Goal: Transaction & Acquisition: Purchase product/service

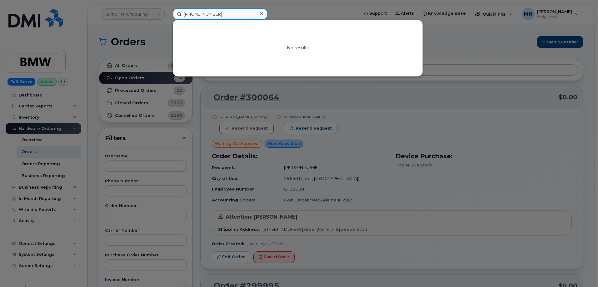
drag, startPoint x: 174, startPoint y: 19, endPoint x: 165, endPoint y: 19, distance: 8.8
click at [168, 19] on div "202-317-2948 No results" at bounding box center [264, 13] width 192 height 11
paste input "[PERSON_NAME]"
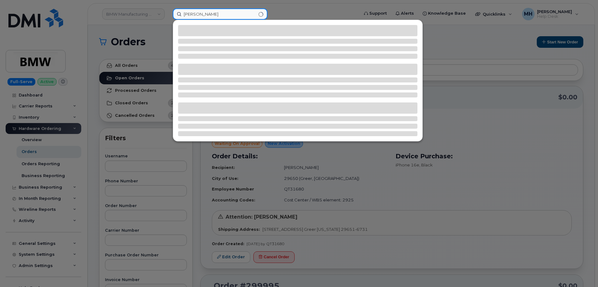
type input "[PERSON_NAME]"
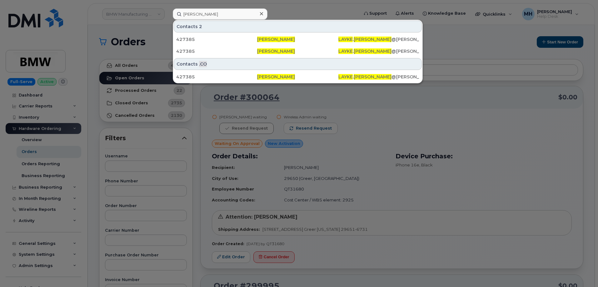
click at [51, 166] on div at bounding box center [299, 143] width 598 height 287
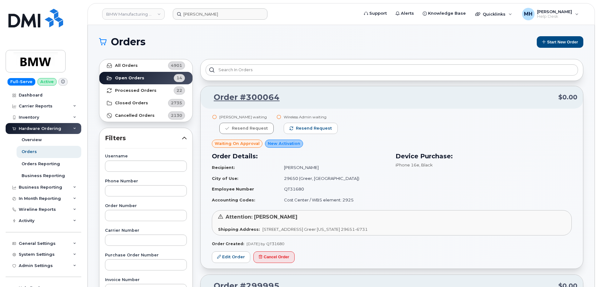
click at [554, 46] on button "Start New Order" at bounding box center [560, 42] width 47 height 12
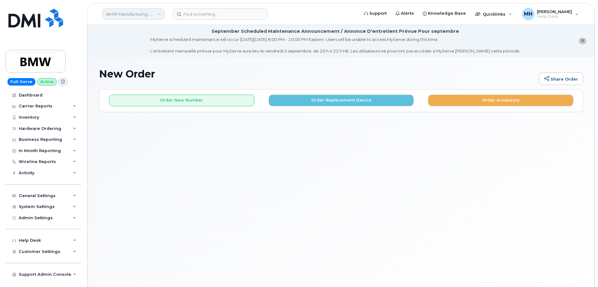
click at [150, 16] on link "BMW Manufacturing Co LLC" at bounding box center [133, 13] width 63 height 11
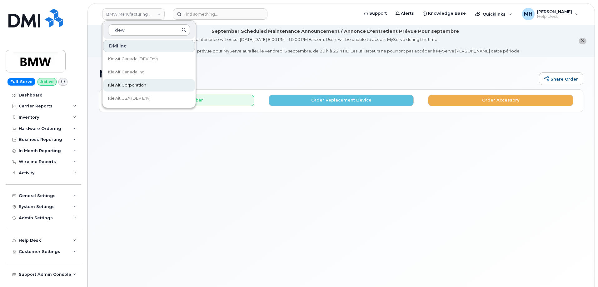
type input "kiew"
click at [125, 79] on link "Kiewit Corporation" at bounding box center [149, 85] width 92 height 13
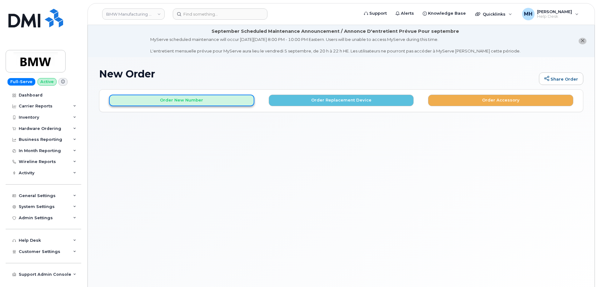
click at [194, 103] on button "Order New Number" at bounding box center [181, 101] width 145 height 12
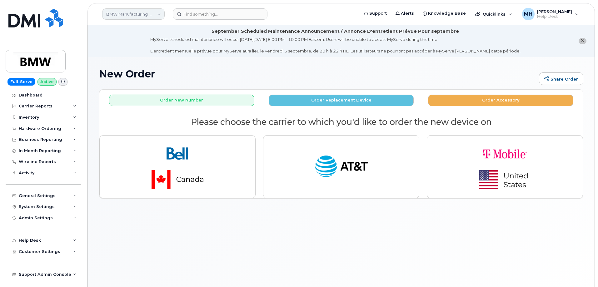
click link "BMW Manufacturing Co LLC"
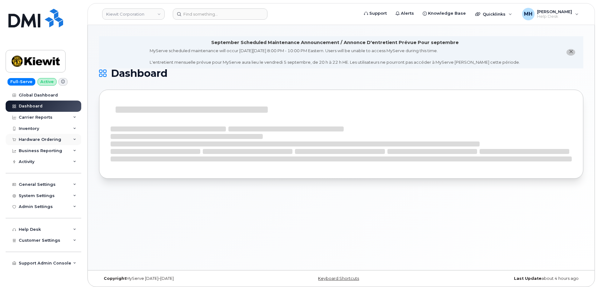
click at [44, 136] on div "Hardware Ordering" at bounding box center [44, 139] width 76 height 11
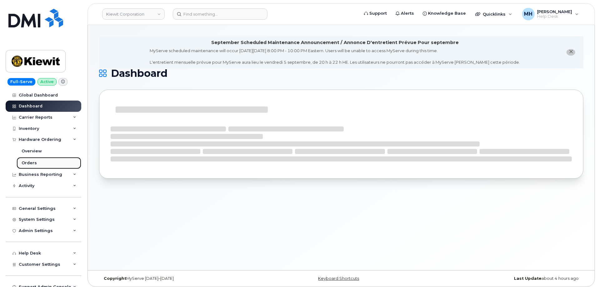
click at [37, 163] on link "Orders" at bounding box center [49, 163] width 65 height 12
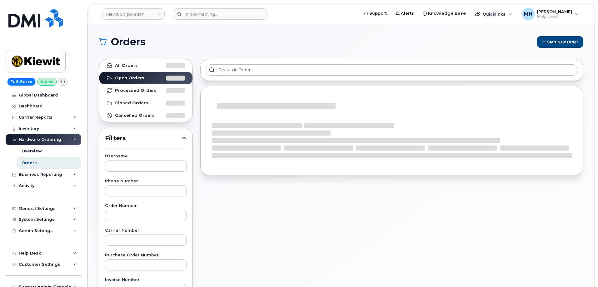
click at [555, 48] on section "Orders Start New Order All Orders Open Orders Processed Orders Closed Orders Ca…" at bounding box center [341, 265] width 484 height 458
click at [554, 43] on button "Start New Order" at bounding box center [560, 42] width 47 height 12
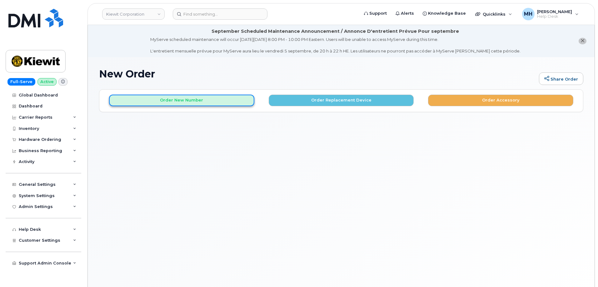
click at [207, 104] on button "Order New Number" at bounding box center [181, 101] width 145 height 12
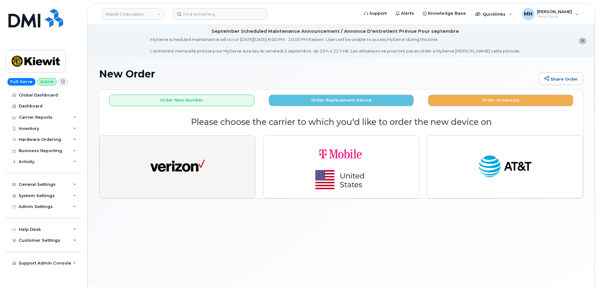
click at [212, 153] on button "button" at bounding box center [177, 166] width 156 height 63
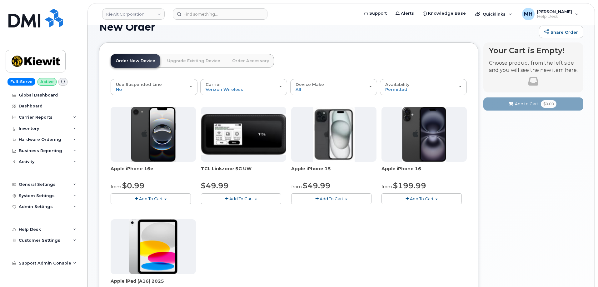
scroll to position [63, 0]
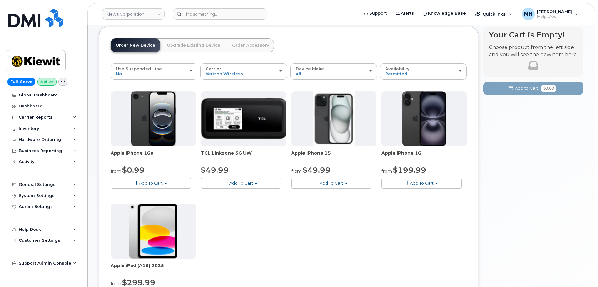
click at [409, 183] on button "Add To Cart" at bounding box center [422, 183] width 80 height 11
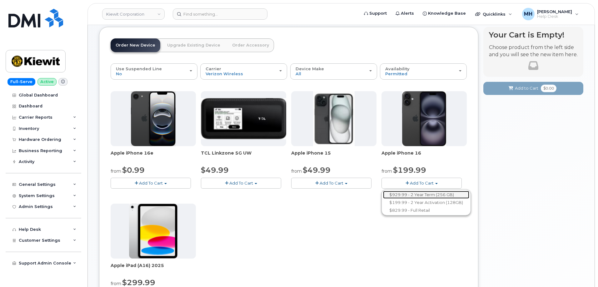
click at [405, 195] on link "$929.99 - 2 Year Term (256 GB)" at bounding box center [426, 195] width 86 height 8
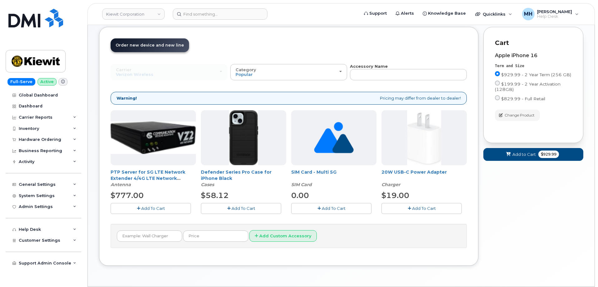
click at [272, 209] on button "Add To Cart" at bounding box center [241, 208] width 80 height 11
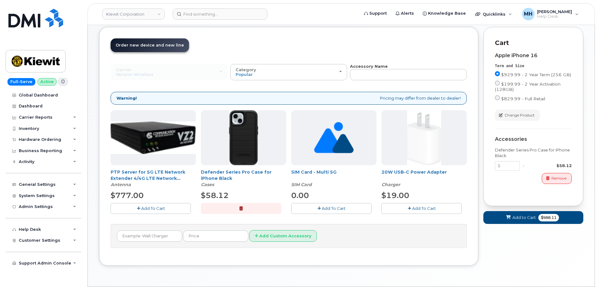
click at [412, 213] on button "Add To Cart" at bounding box center [422, 208] width 80 height 11
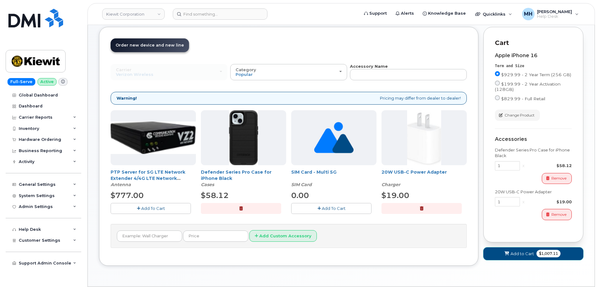
click at [501, 251] on button "Add to Cart $1,007.11" at bounding box center [533, 254] width 100 height 13
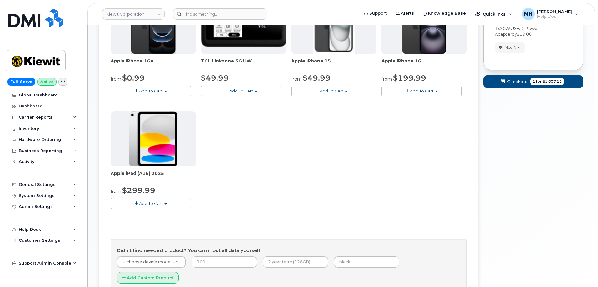
scroll to position [156, 0]
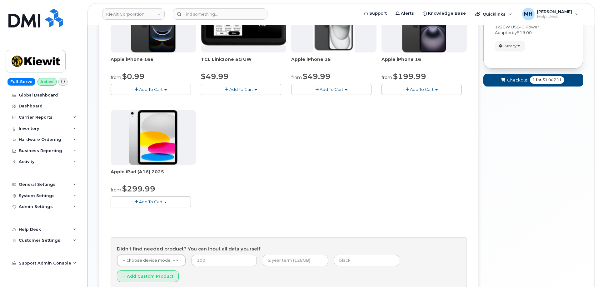
click at [165, 200] on button "Add To Cart" at bounding box center [151, 202] width 80 height 11
click at [178, 212] on link "$299.99 - 2 Year Activation (128GB)" at bounding box center [155, 214] width 86 height 8
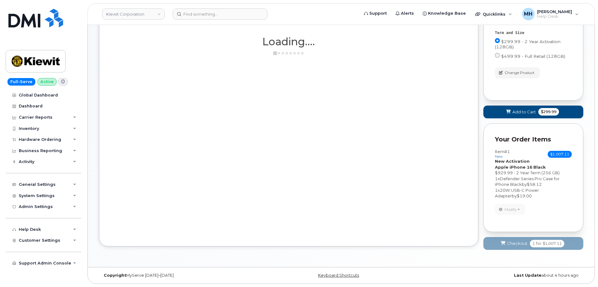
scroll to position [96, 0]
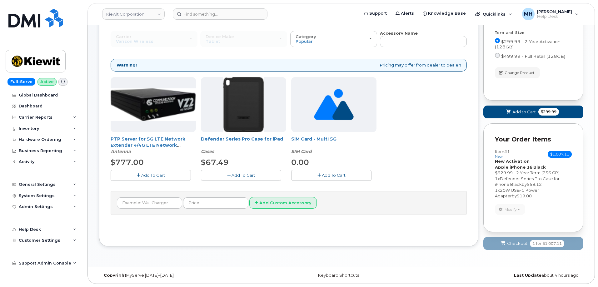
click at [263, 177] on button "Add To Cart" at bounding box center [241, 175] width 80 height 11
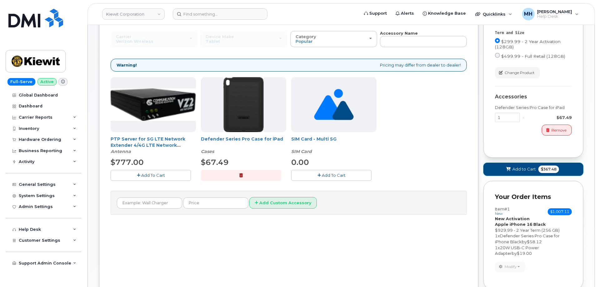
click at [497, 169] on button "Add to Cart $367.48" at bounding box center [533, 169] width 100 height 13
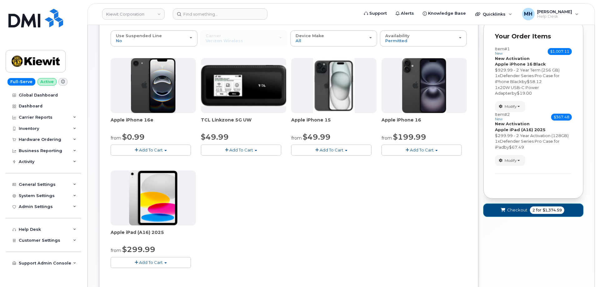
click at [499, 208] on button "Checkout 2 for $1,374.59" at bounding box center [533, 210] width 100 height 13
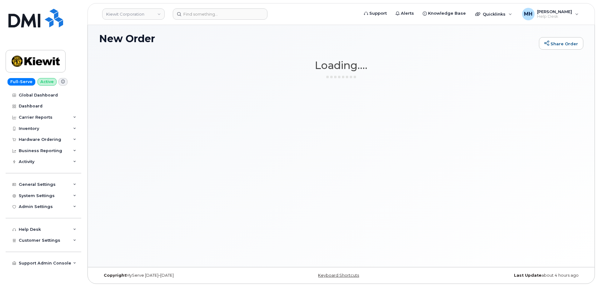
scroll to position [35, 0]
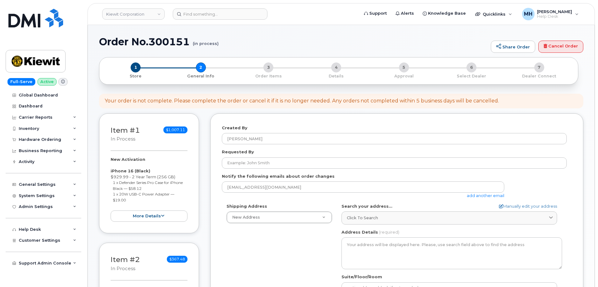
select select
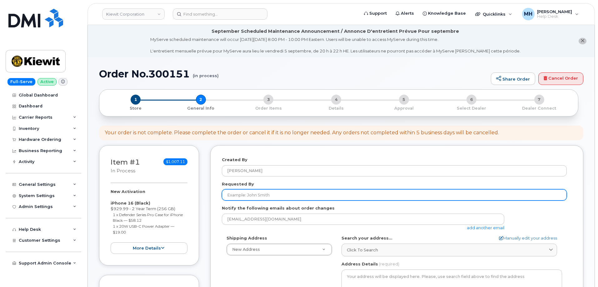
click at [268, 193] on input "Requested By" at bounding box center [394, 194] width 345 height 11
paste input "[PERSON_NAME]"
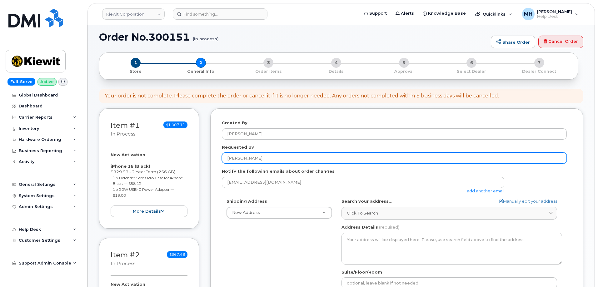
scroll to position [94, 0]
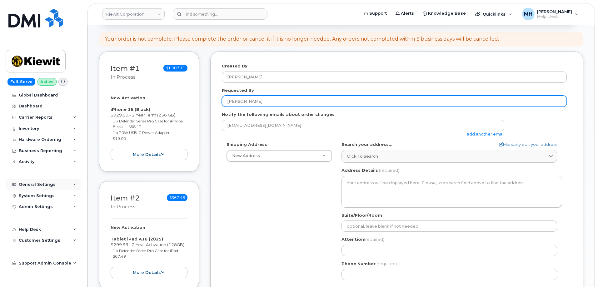
type input "[PERSON_NAME]"
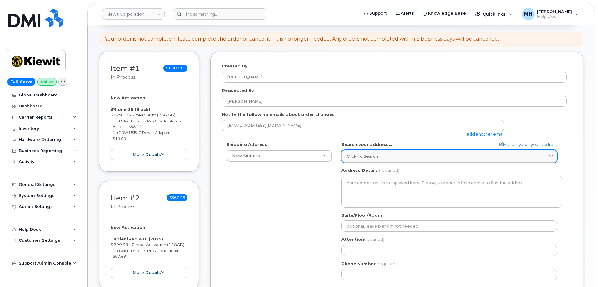
click at [397, 159] on div "Click to search" at bounding box center [449, 156] width 205 height 6
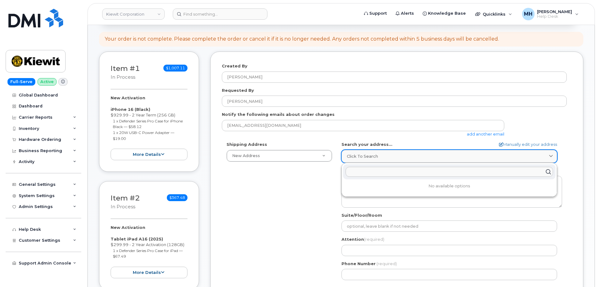
paste input "[STREET_ADDRESS][PERSON_NAME]"
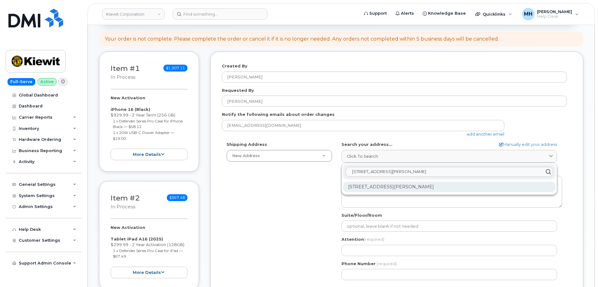
type input "[STREET_ADDRESS][PERSON_NAME]"
click at [376, 190] on div "[STREET_ADDRESS][PERSON_NAME]" at bounding box center [449, 187] width 213 height 10
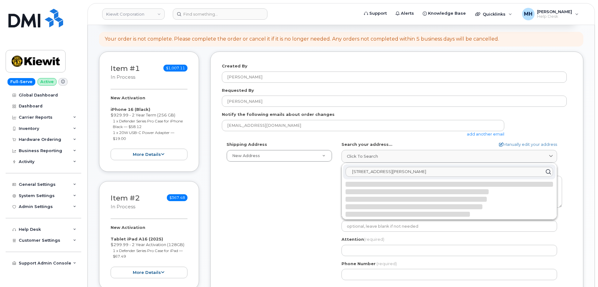
select select
type textarea "[STREET_ADDRESS][PERSON_NAME]"
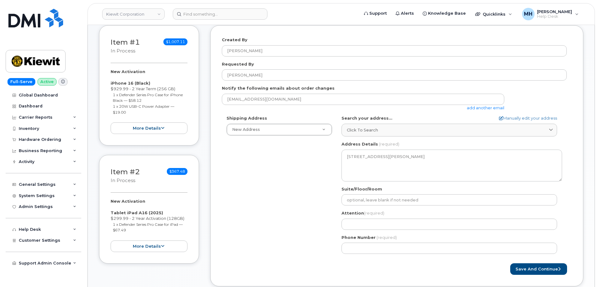
scroll to position [156, 0]
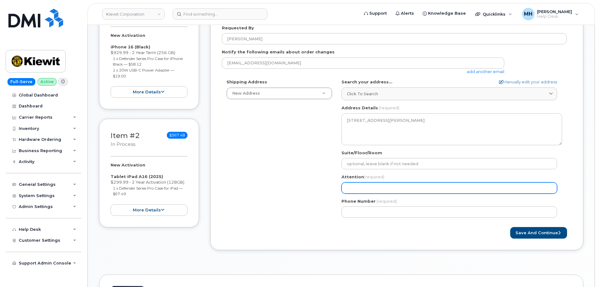
click at [357, 185] on input "Attention (required)" at bounding box center [450, 188] width 216 height 11
paste input "[PERSON_NAME]"
type input "[PERSON_NAME]"
select select
type input "Layke Graybill"
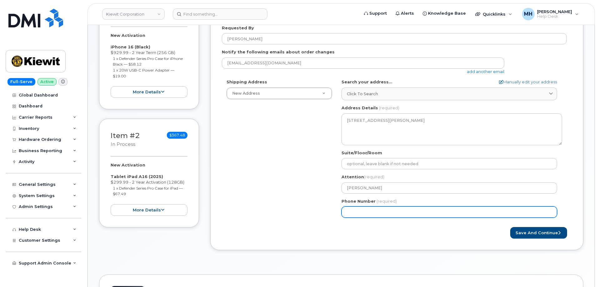
drag, startPoint x: 341, startPoint y: 208, endPoint x: 347, endPoint y: 208, distance: 5.9
click at [341, 208] on div "KY Louisville Search your address... Manually edit your address Click to search…" at bounding box center [452, 150] width 230 height 143
click at [350, 210] on input "Phone Number" at bounding box center [450, 212] width 216 height 11
click at [366, 214] on input "Phone Number" at bounding box center [450, 212] width 216 height 11
select select
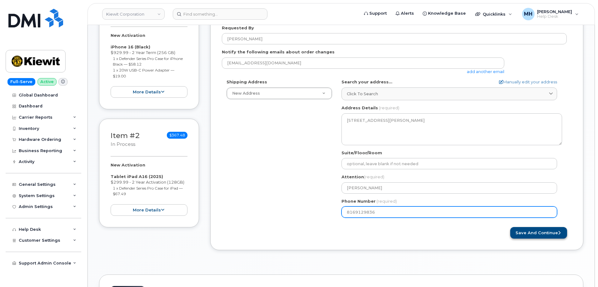
type input "8169129836"
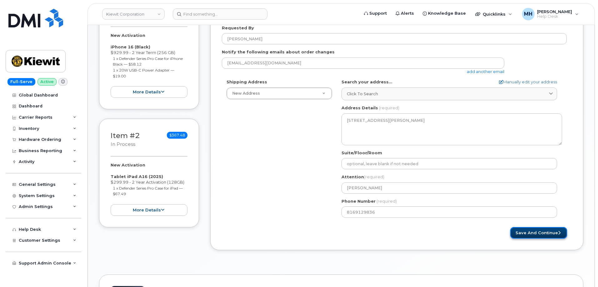
click at [517, 234] on button "Save and Continue" at bounding box center [538, 233] width 57 height 12
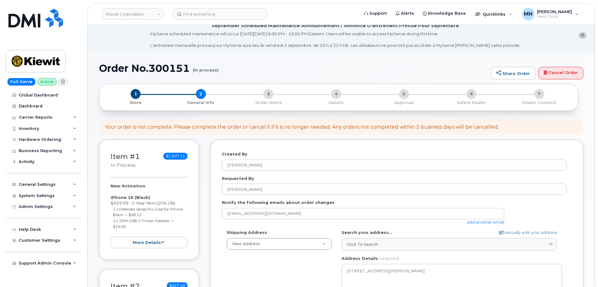
scroll to position [0, 0]
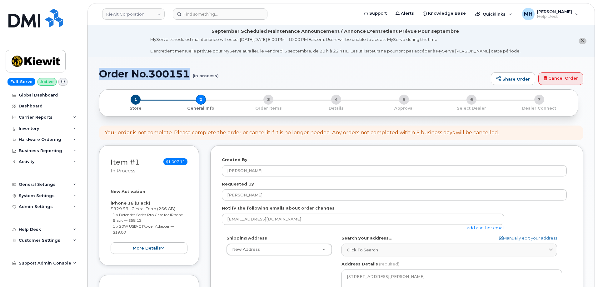
drag, startPoint x: 173, startPoint y: 73, endPoint x: 98, endPoint y: 74, distance: 75.9
copy h1 "Order No.300151"
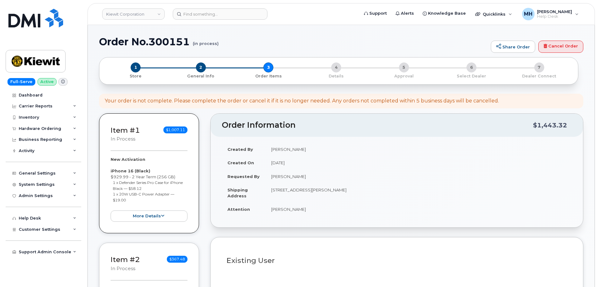
select select
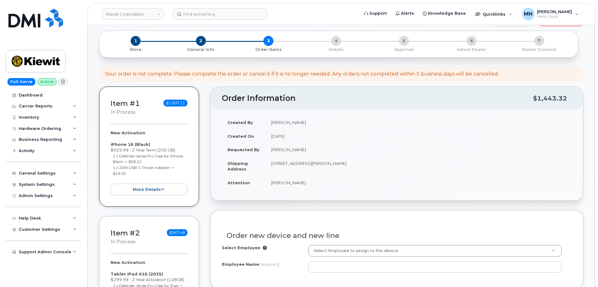
scroll to position [126, 0]
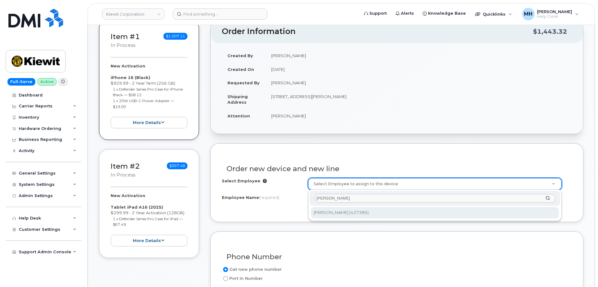
type input "[PERSON_NAME]"
type input "2155749"
type input "[PERSON_NAME]"
type input "[STREET_ADDRESS][PERSON_NAME]"
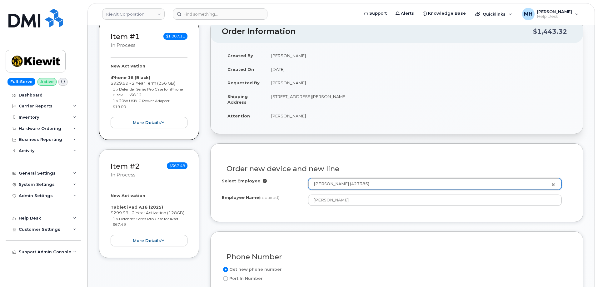
click at [346, 98] on td "[STREET_ADDRESS][PERSON_NAME]" at bounding box center [419, 99] width 306 height 19
copy td "40272"
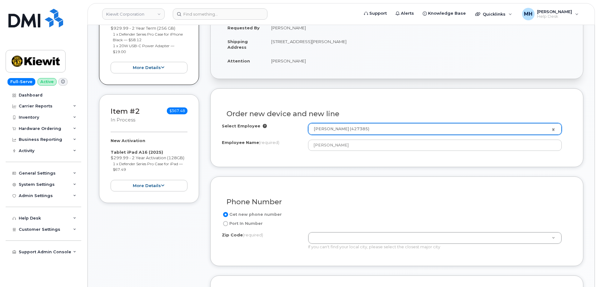
scroll to position [251, 0]
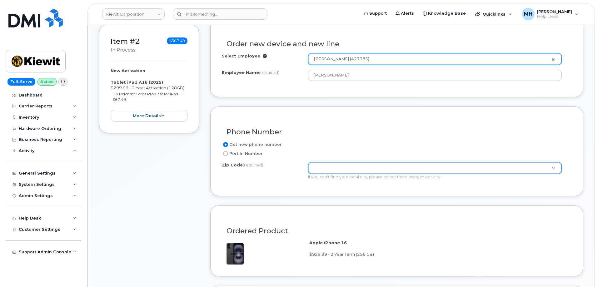
click at [330, 174] on div "Zip Code (required) Zip Code (required)" at bounding box center [435, 168] width 254 height 12
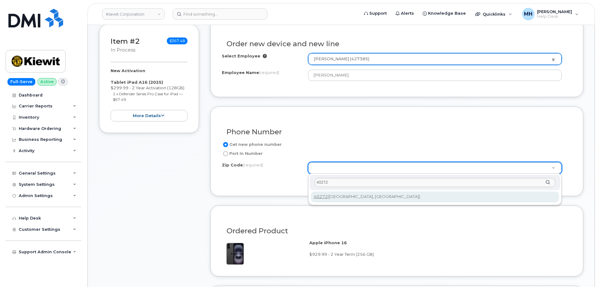
type input "40272"
type input "40272 ([GEOGRAPHIC_DATA], [GEOGRAPHIC_DATA])"
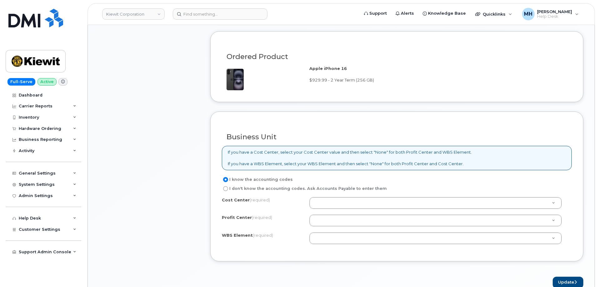
scroll to position [501, 0]
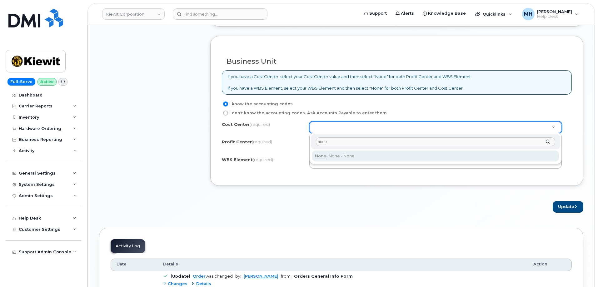
type input "none"
type input "None"
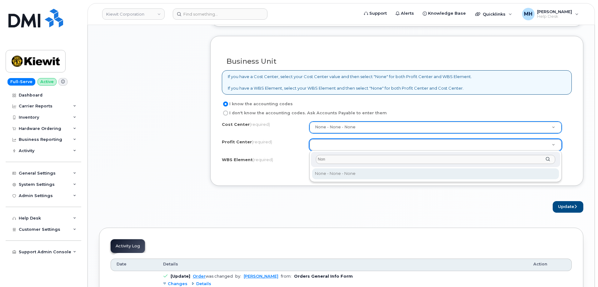
type input "Non"
select select "None"
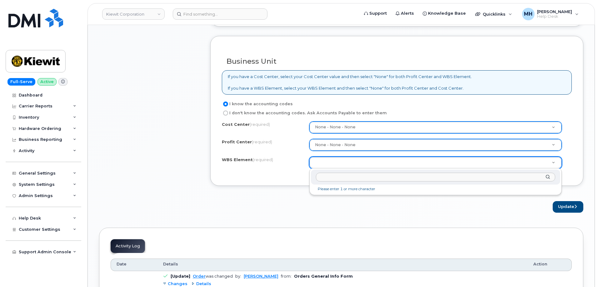
drag, startPoint x: 354, startPoint y: 157, endPoint x: 351, endPoint y: 159, distance: 4.1
type input "105933.1931"
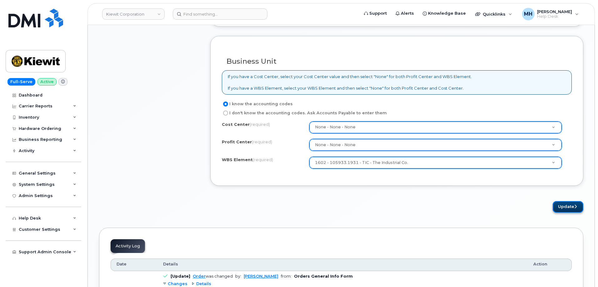
click at [570, 202] on button "Update" at bounding box center [568, 207] width 31 height 12
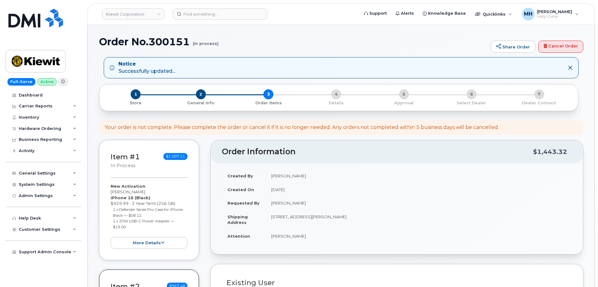
select select
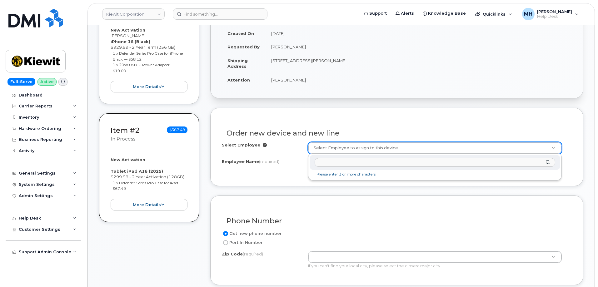
scroll to position [188, 0]
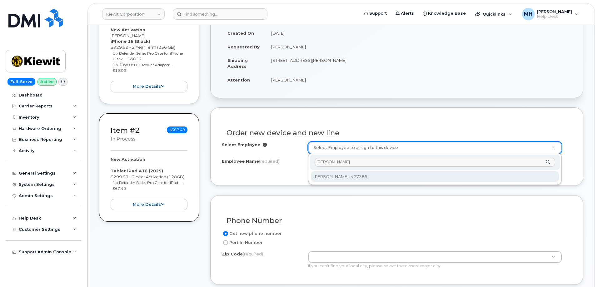
type input "[PERSON_NAME]"
type input "2155749"
type input "[PERSON_NAME]"
type input "[STREET_ADDRESS][PERSON_NAME]"
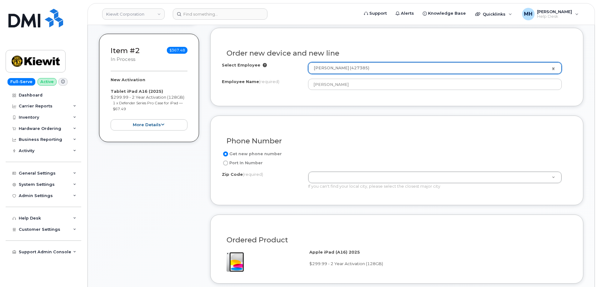
scroll to position [282, 0]
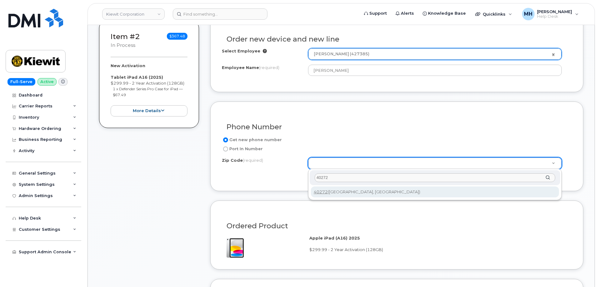
type input "40272"
type input "40272 ([GEOGRAPHIC_DATA], [GEOGRAPHIC_DATA])"
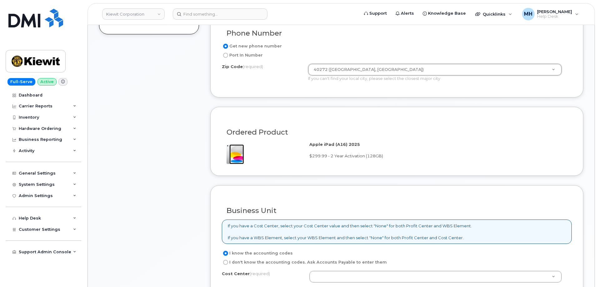
scroll to position [501, 0]
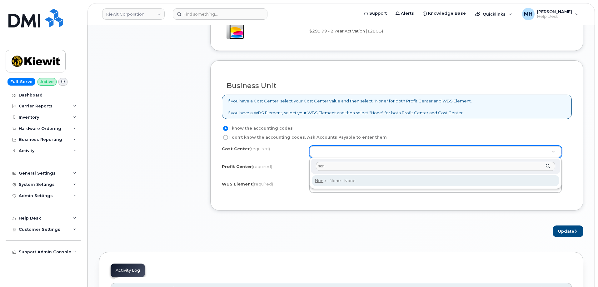
type input "non"
type input "None"
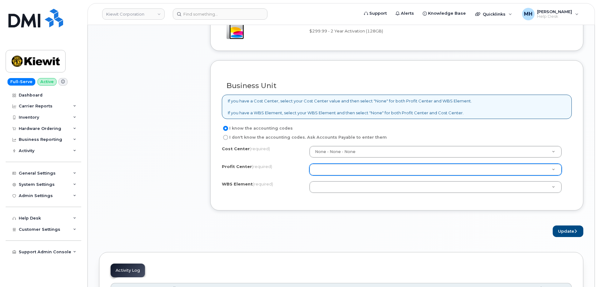
click at [329, 175] on div at bounding box center [435, 170] width 253 height 12
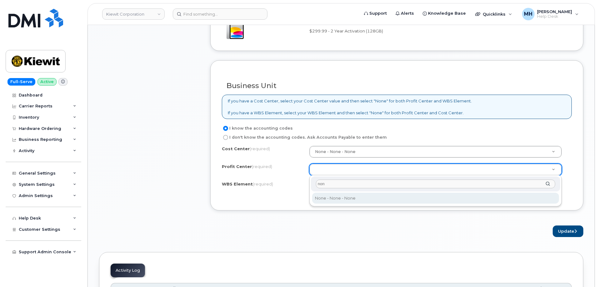
type input "non"
select select "None"
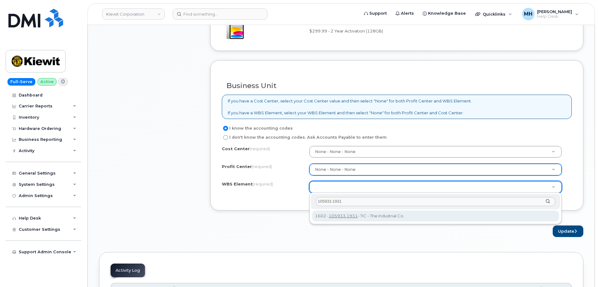
type input "105933.1931"
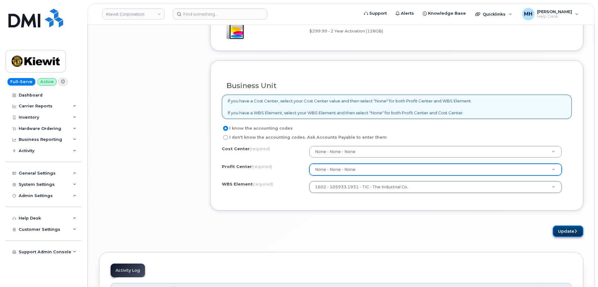
click at [565, 230] on button "Update" at bounding box center [568, 232] width 31 height 12
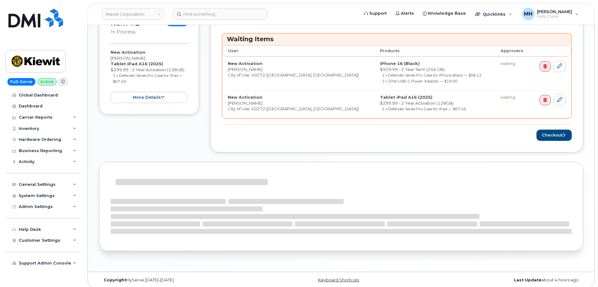
scroll to position [300, 0]
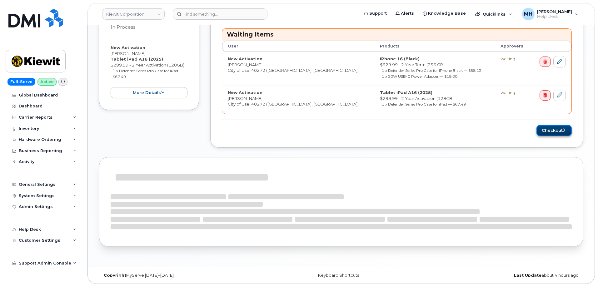
click at [548, 133] on button "Checkout" at bounding box center [554, 131] width 35 height 12
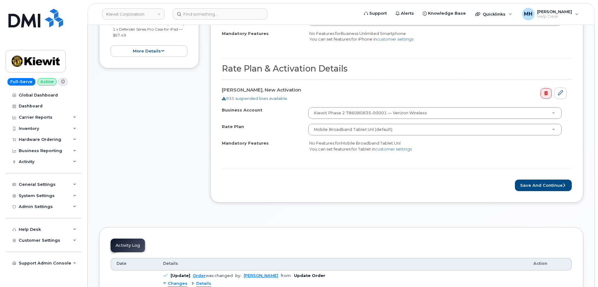
scroll to position [344, 0]
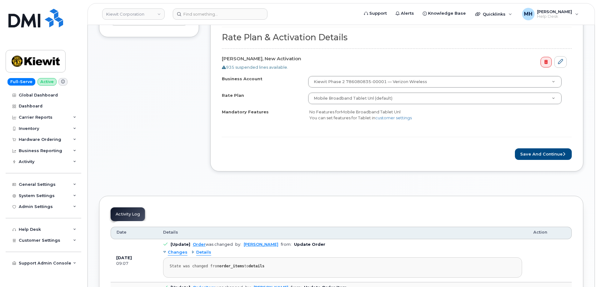
click at [515, 171] on div "Rate Plan & Activation Details [PERSON_NAME], New Activation 935 suspended line…" at bounding box center [396, 39] width 373 height 266
click at [530, 157] on button "Save and Continue" at bounding box center [543, 154] width 57 height 12
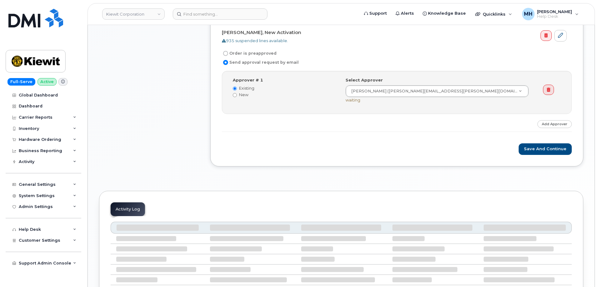
scroll to position [412, 0]
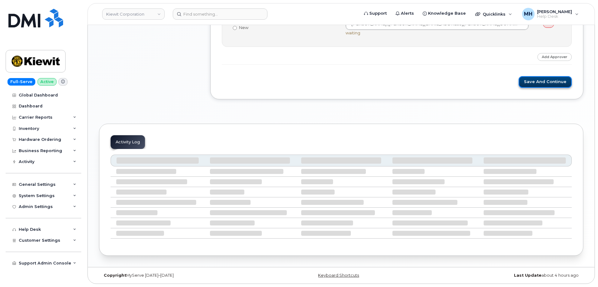
click at [528, 84] on button "Save and Continue" at bounding box center [545, 82] width 53 height 12
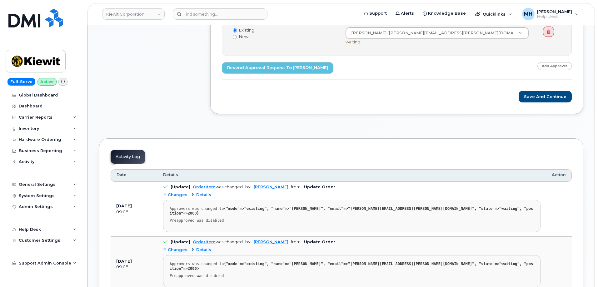
scroll to position [407, 0]
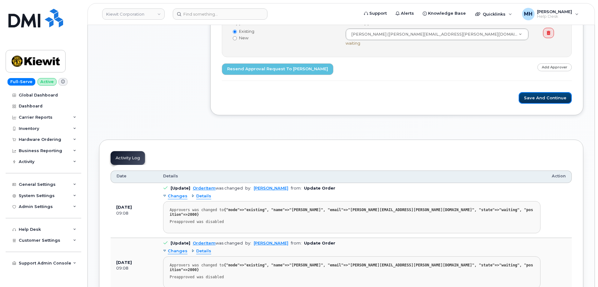
click at [536, 101] on button "Save and Continue" at bounding box center [545, 98] width 53 height 12
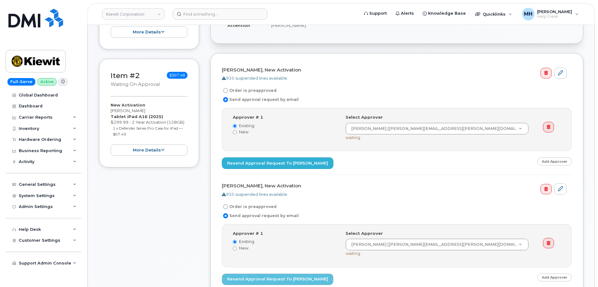
scroll to position [188, 0]
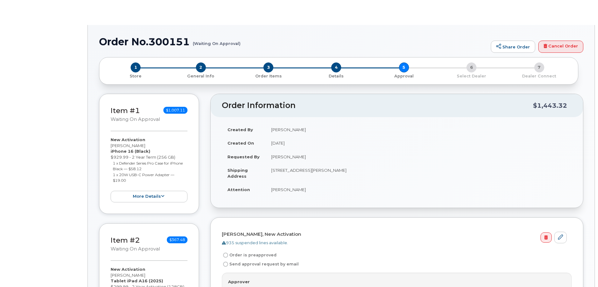
radio input "true"
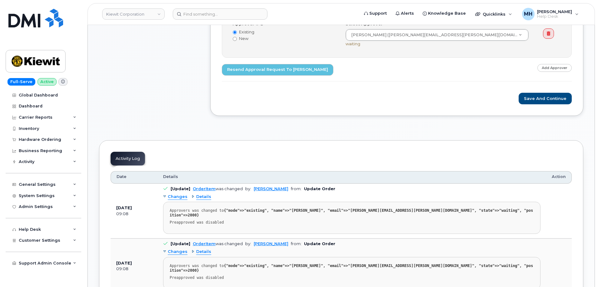
scroll to position [281, 0]
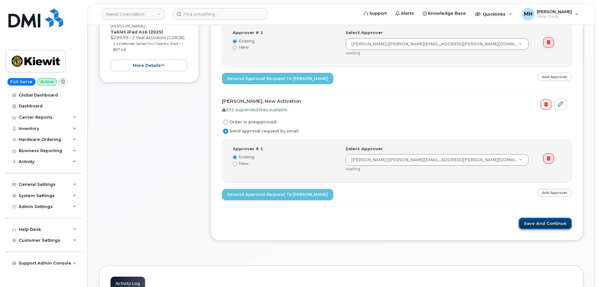
click at [530, 226] on button "Save and Continue" at bounding box center [545, 224] width 53 height 12
